Goal: Task Accomplishment & Management: Complete application form

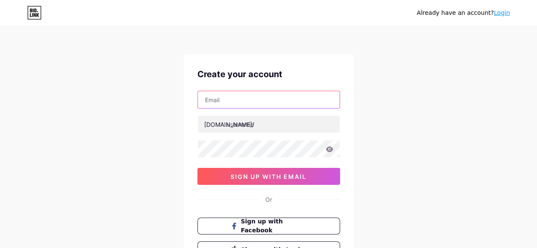
click at [218, 101] on input "text" at bounding box center [269, 99] width 142 height 17
paste input "[EMAIL_ADDRESS][DOMAIN_NAME]"
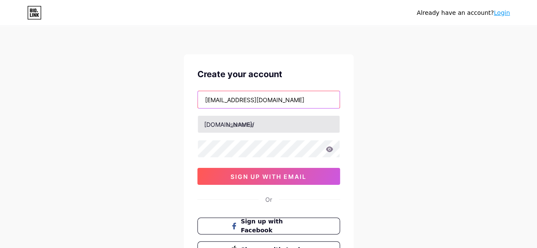
type input "[EMAIL_ADDRESS][DOMAIN_NAME]"
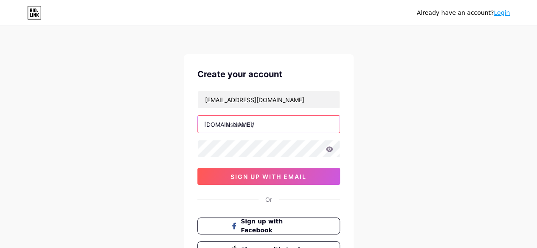
click at [264, 126] on input "text" at bounding box center [269, 124] width 142 height 17
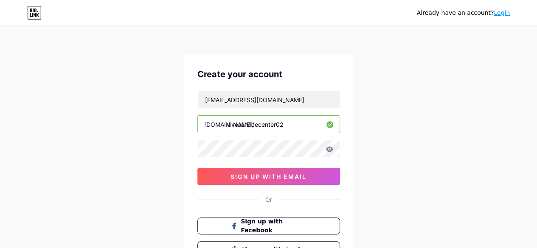
type input "vivoservicecenter02"
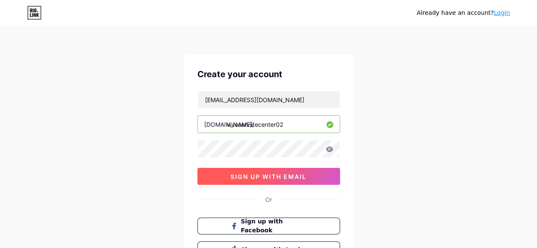
click at [266, 174] on span "sign up with email" at bounding box center [268, 176] width 76 height 7
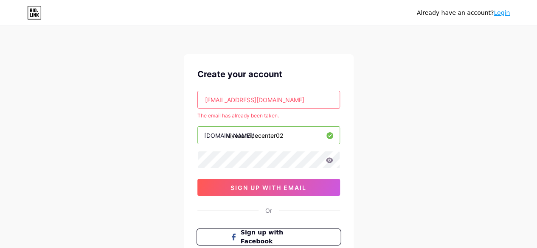
scroll to position [87, 0]
